Goal: Task Accomplishment & Management: Use online tool/utility

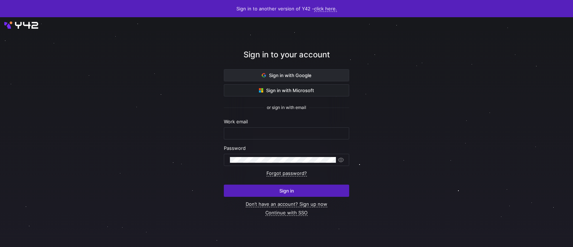
click at [287, 74] on span "Sign in with Google" at bounding box center [287, 75] width 50 height 6
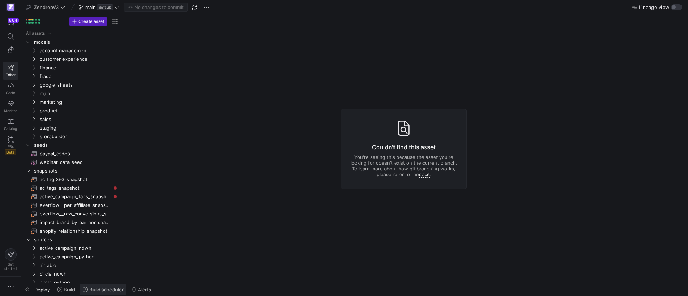
click at [111, 287] on span "Build scheduler" at bounding box center [106, 290] width 34 height 6
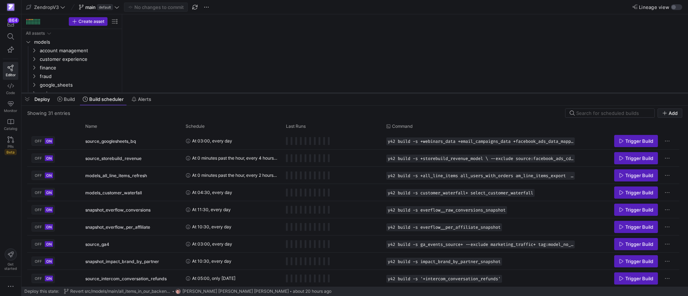
drag, startPoint x: 165, startPoint y: 166, endPoint x: 181, endPoint y: 93, distance: 74.1
click at [181, 93] on div at bounding box center [354, 93] width 666 height 3
click at [119, 129] on div "Name" at bounding box center [128, 127] width 87 height 8
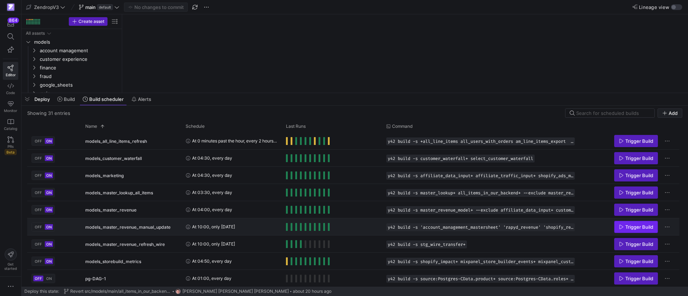
click at [632, 225] on span "Trigger Build" at bounding box center [639, 227] width 28 height 6
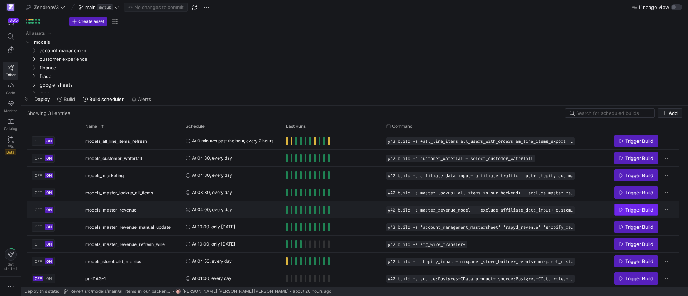
click at [626, 209] on span "Trigger Build" at bounding box center [639, 210] width 28 height 6
click at [418, 108] on div "Showing 31 entries Add Drag here to set row groups Drag here to set column labe…" at bounding box center [354, 196] width 666 height 181
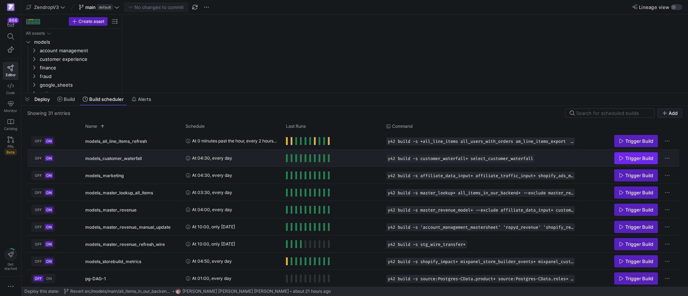
click at [636, 159] on span "Trigger Build" at bounding box center [639, 159] width 28 height 6
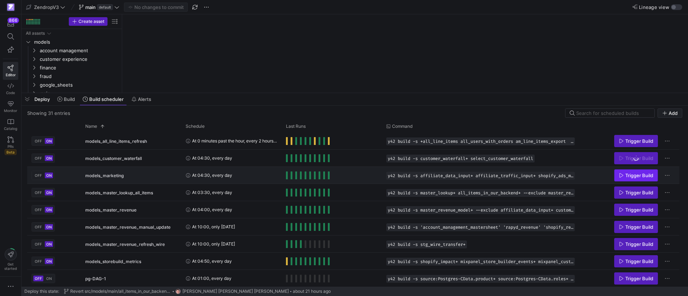
click at [634, 173] on span "Trigger Build" at bounding box center [639, 176] width 28 height 6
